Goal: Find specific page/section: Find specific page/section

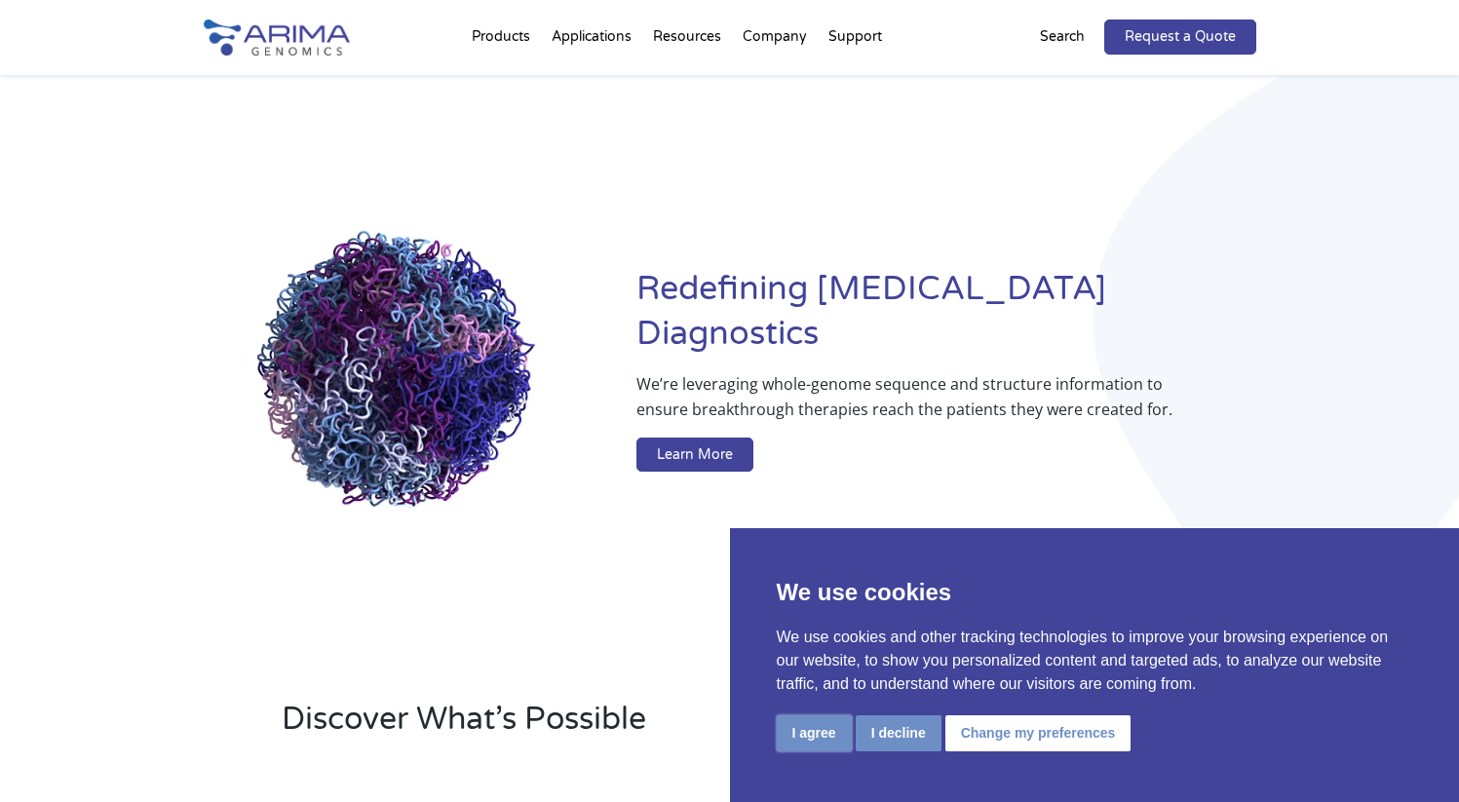
click at [816, 734] on button "I agree" at bounding box center [814, 733] width 75 height 36
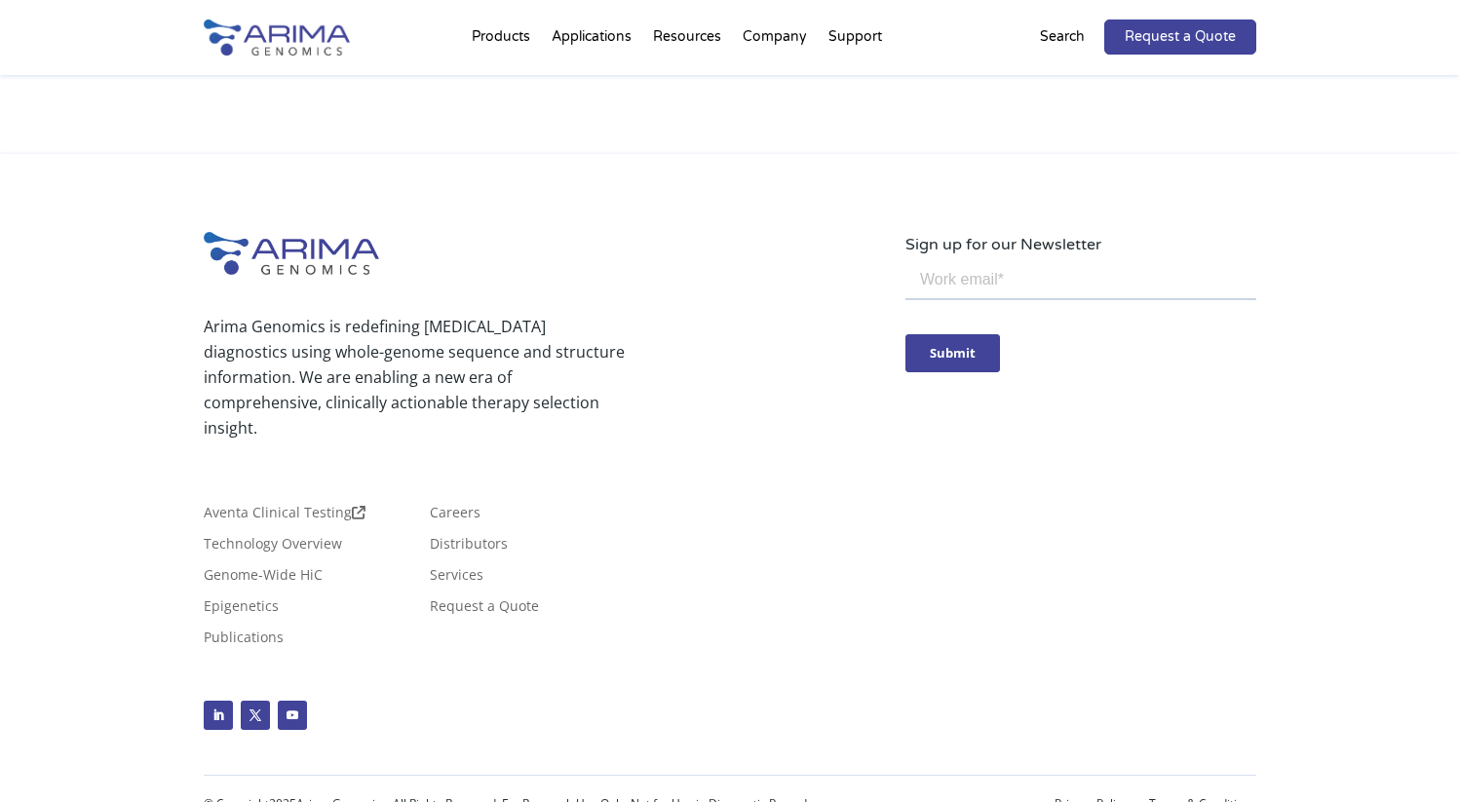
scroll to position [4627, 0]
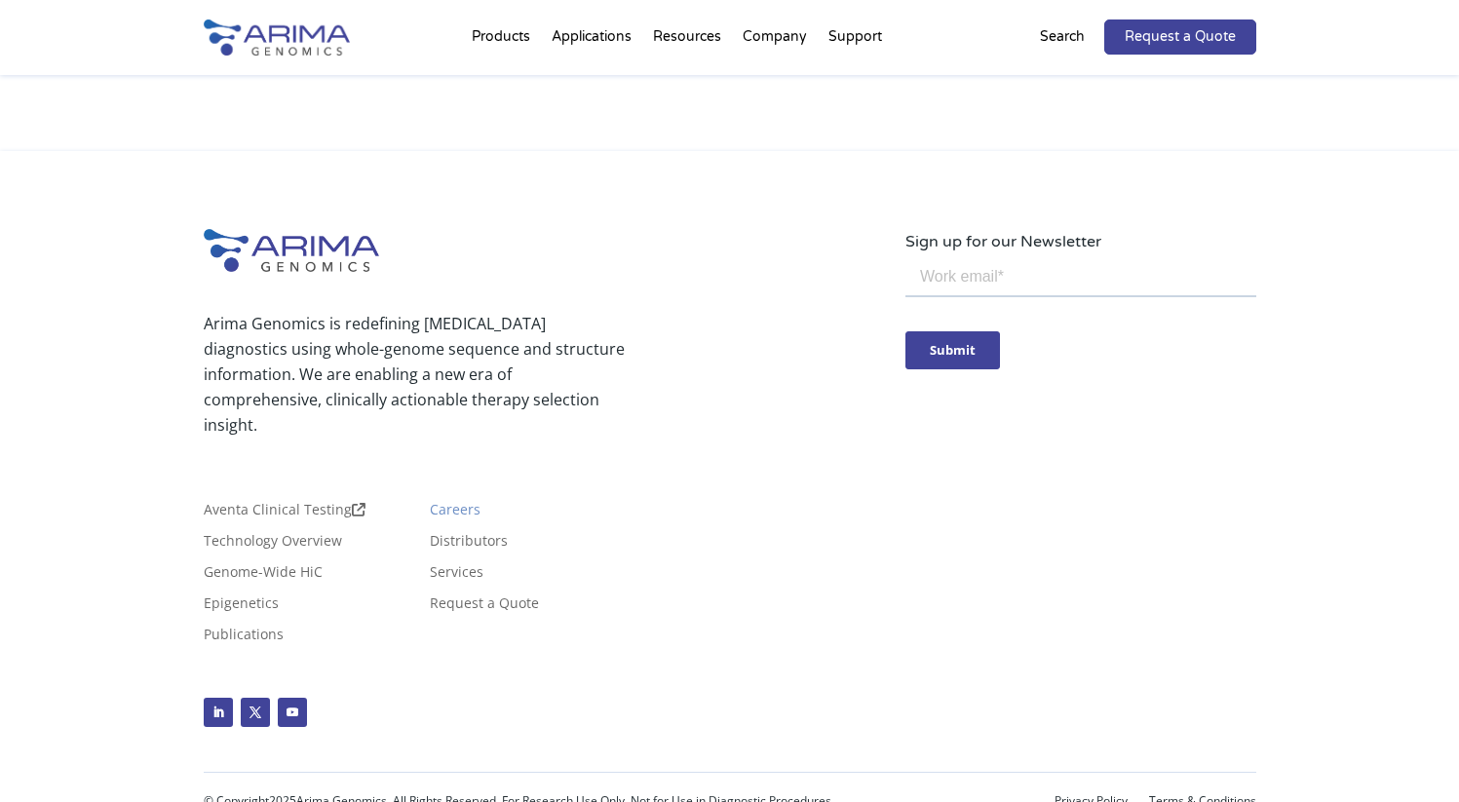
click at [459, 515] on link "Careers" at bounding box center [455, 513] width 51 height 21
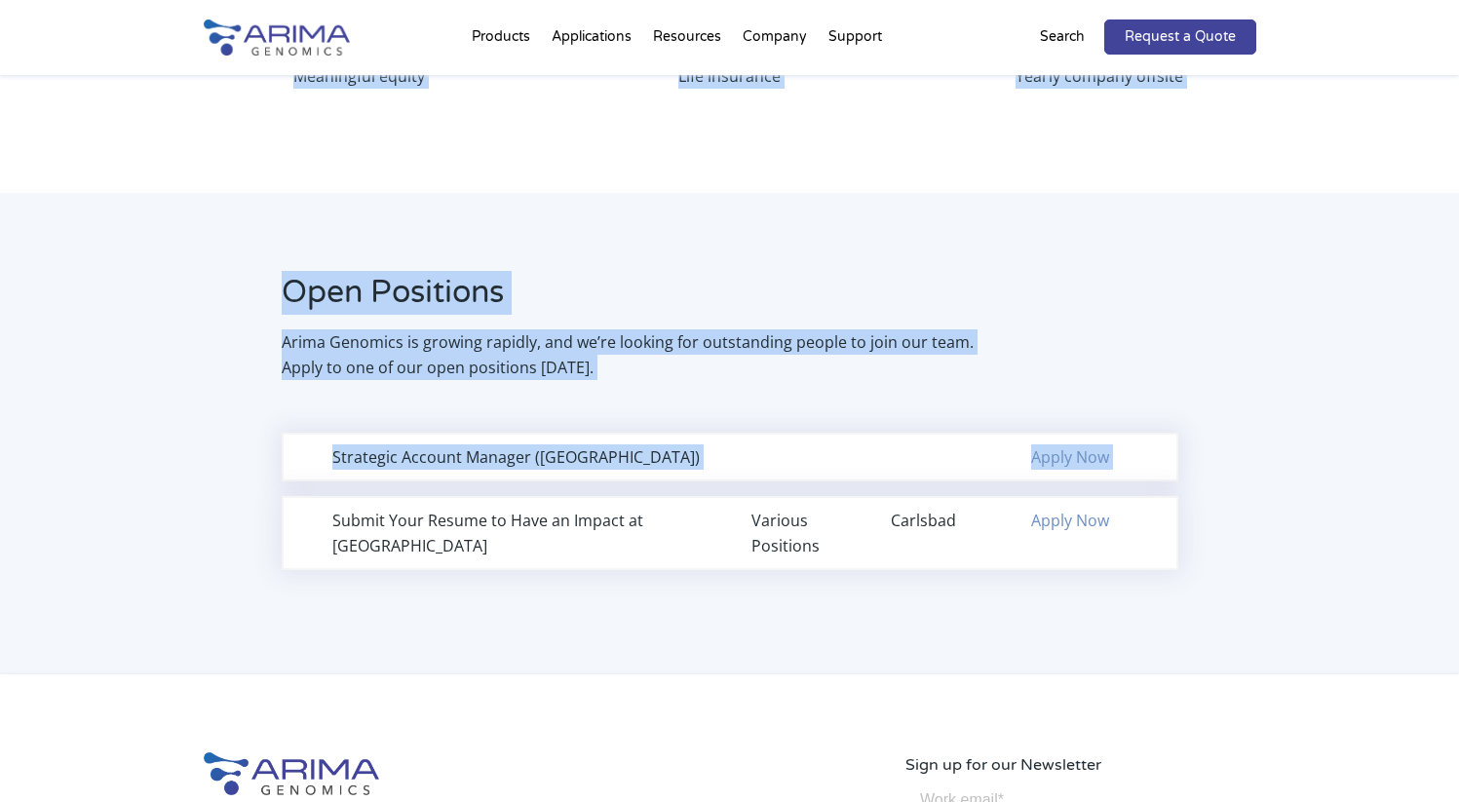
scroll to position [1156, 0]
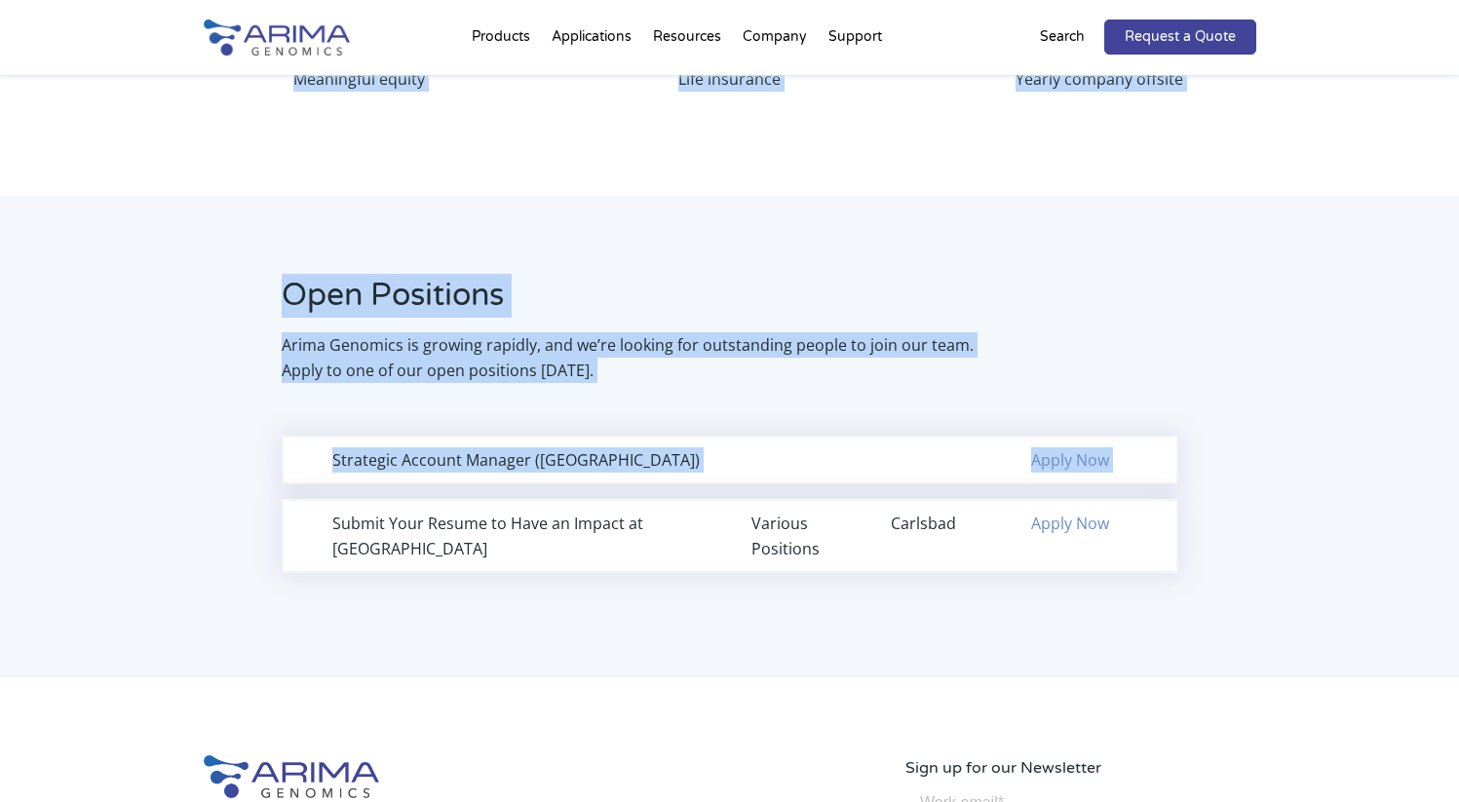
drag, startPoint x: 1473, startPoint y: 218, endPoint x: 1473, endPoint y: 592, distance: 373.3
click at [1458, 592] on html "Looking for Aventa Clinical Testing? Click Here Products Clinical Services Aven…" at bounding box center [729, 99] width 1459 height 2511
click at [1330, 563] on div "Open Positions Arima Genomics is growing rapidly, and we’re looking for outstan…" at bounding box center [729, 437] width 1459 height 482
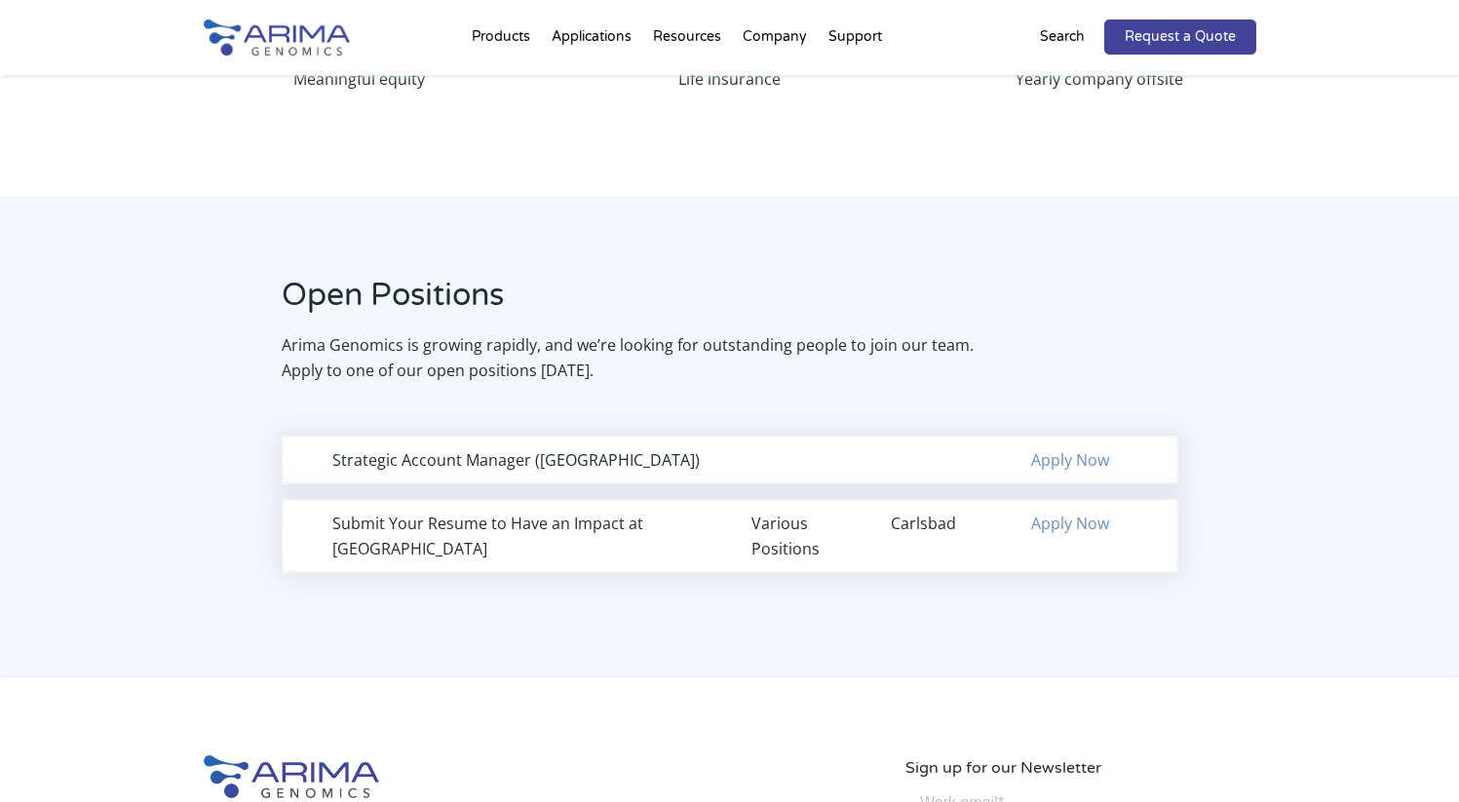
click at [1066, 529] on link "Apply Now" at bounding box center [1070, 523] width 78 height 21
